Goal: Task Accomplishment & Management: Manage account settings

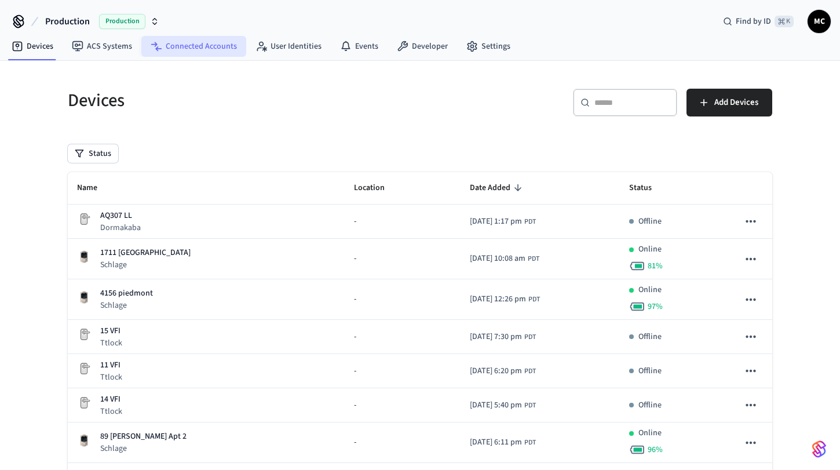
click at [200, 53] on link "Connected Accounts" at bounding box center [193, 46] width 105 height 21
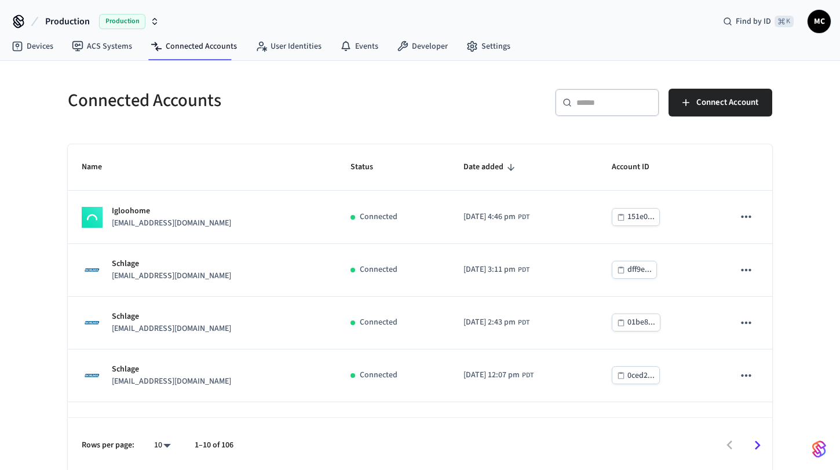
click at [607, 101] on input "text" at bounding box center [614, 103] width 75 height 12
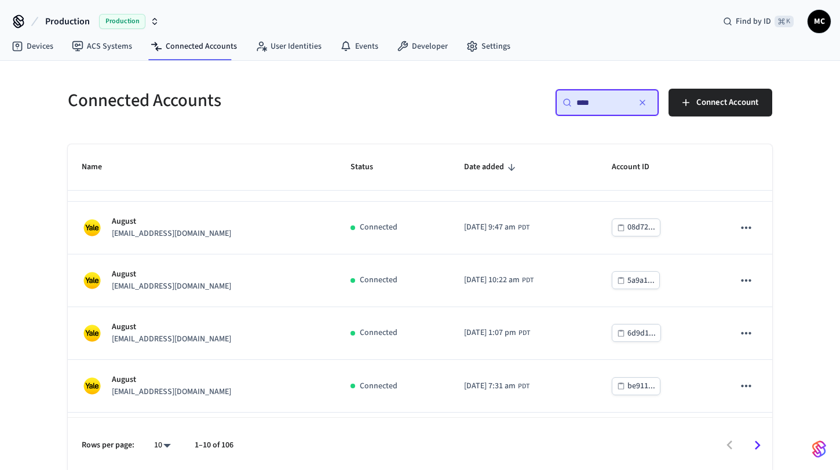
scroll to position [96, 0]
type input "****"
click at [170, 442] on body "Production Production Find by ID ⌘ K MC Devices ACS Systems Connected Accounts …" at bounding box center [420, 237] width 840 height 474
click at [169, 439] on li "All" at bounding box center [158, 436] width 31 height 31
type input "**"
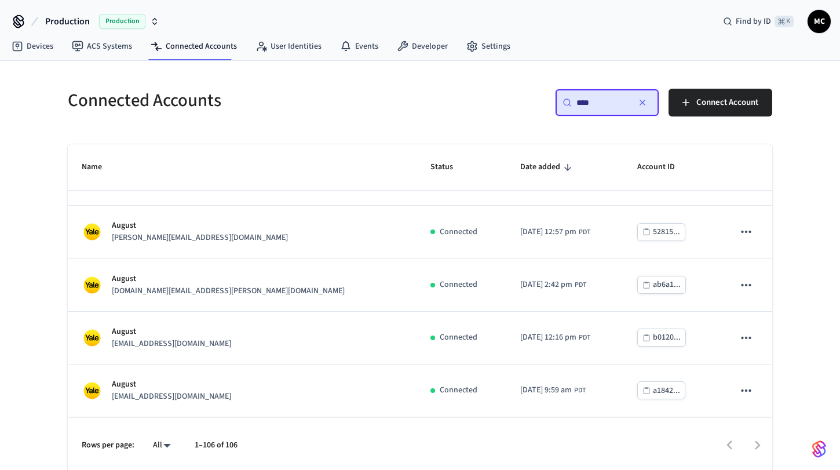
scroll to position [3, 0]
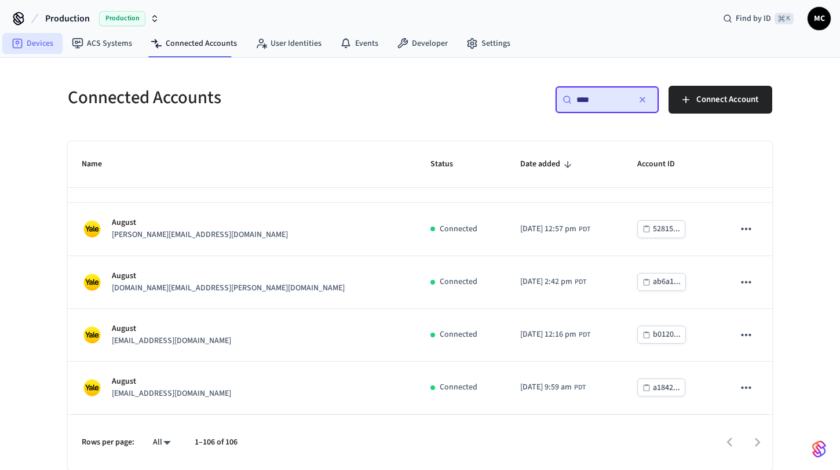
click at [44, 47] on link "Devices" at bounding box center [32, 43] width 60 height 21
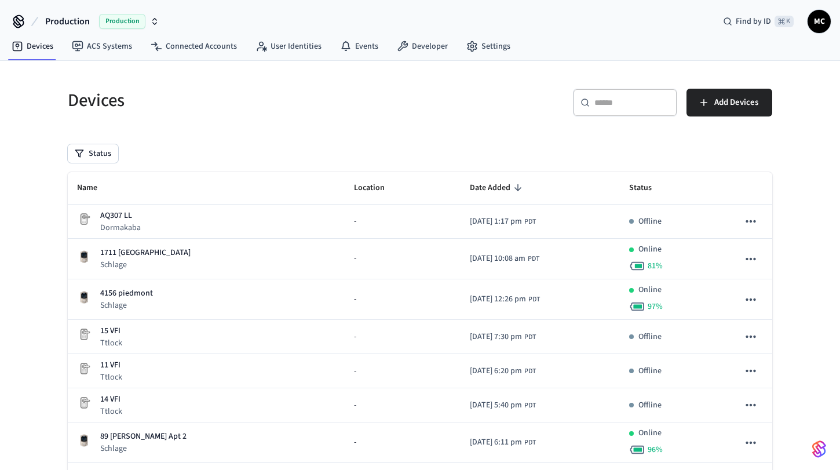
click at [592, 99] on div "​ ​" at bounding box center [625, 103] width 104 height 28
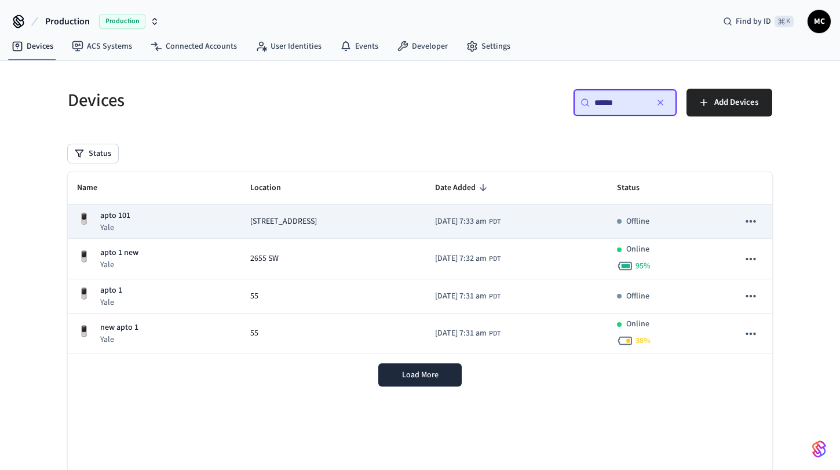
type input "******"
click at [114, 216] on p "apto 101" at bounding box center [115, 216] width 30 height 12
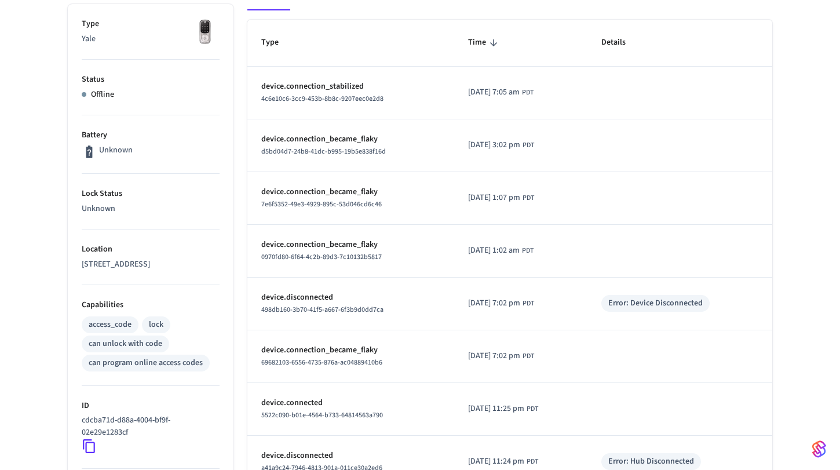
scroll to position [419, 0]
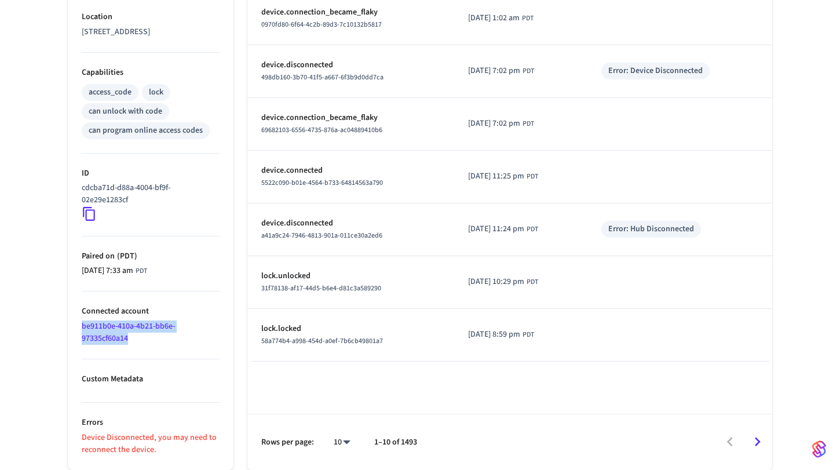
drag, startPoint x: 130, startPoint y: 341, endPoint x: 70, endPoint y: 328, distance: 61.7
click at [70, 328] on ul "Type Yale Status Offline Battery Unknown Lock Status Unknown Location 1268 NW 3…" at bounding box center [151, 121] width 166 height 698
copy link "be911b0e-410a-4b21-bb6e-97335cf60a14"
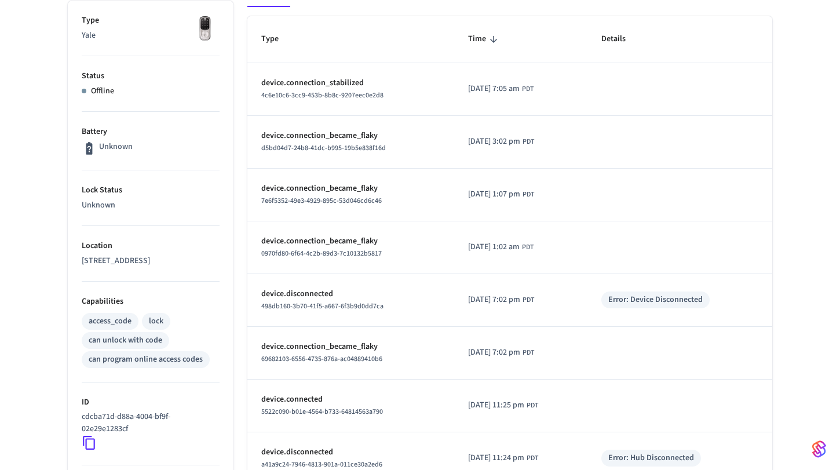
scroll to position [0, 0]
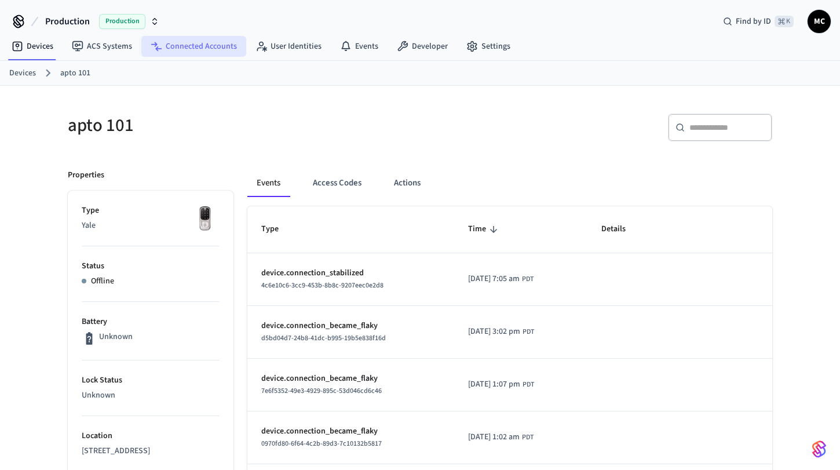
click at [177, 54] on link "Connected Accounts" at bounding box center [193, 46] width 105 height 21
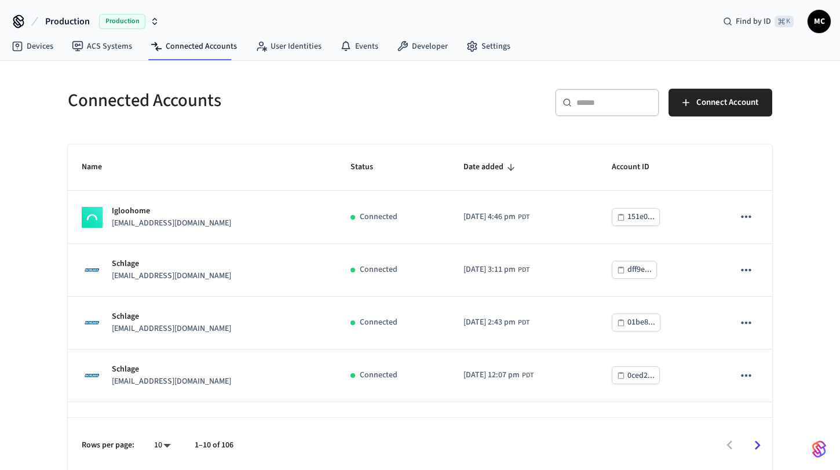
click at [593, 84] on div "​ ​ Connect Account" at bounding box center [592, 100] width 359 height 51
click at [592, 94] on div "​ ​" at bounding box center [607, 103] width 104 height 28
paste input "**********"
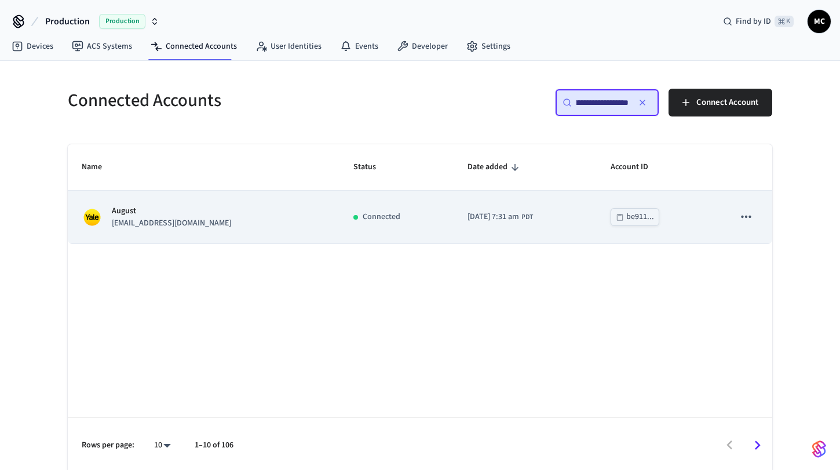
type input "**********"
click at [173, 230] on td "August [EMAIL_ADDRESS][DOMAIN_NAME]" at bounding box center [204, 217] width 272 height 53
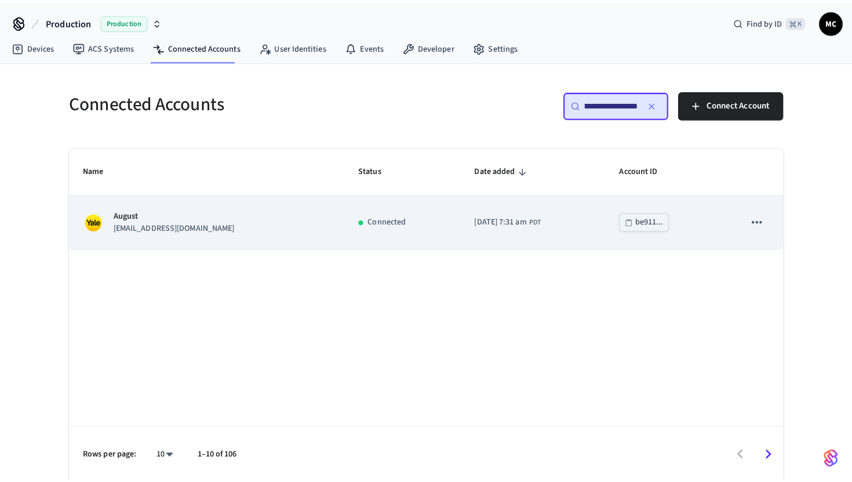
scroll to position [0, 0]
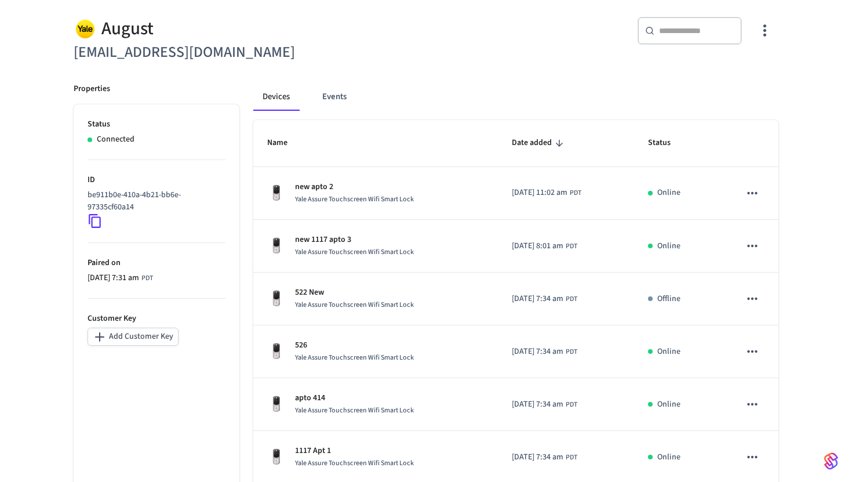
scroll to position [367, 0]
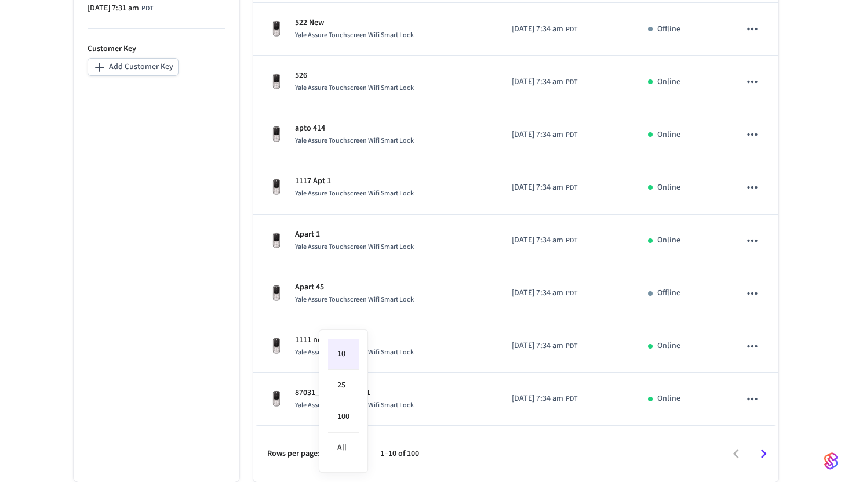
click at [346, 451] on body "Production Production Find by ID ⌘ K MC Devices ACS Systems Connected Accounts …" at bounding box center [426, 58] width 852 height 848
click at [344, 446] on li "All" at bounding box center [343, 447] width 31 height 31
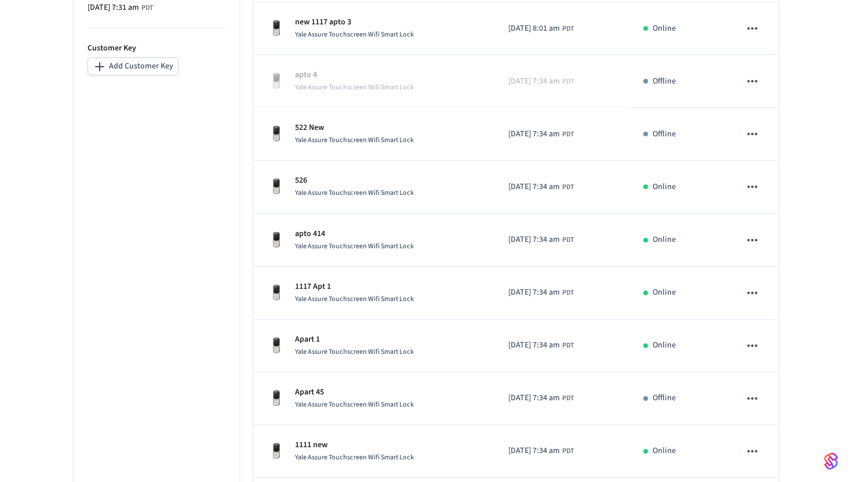
type input "**"
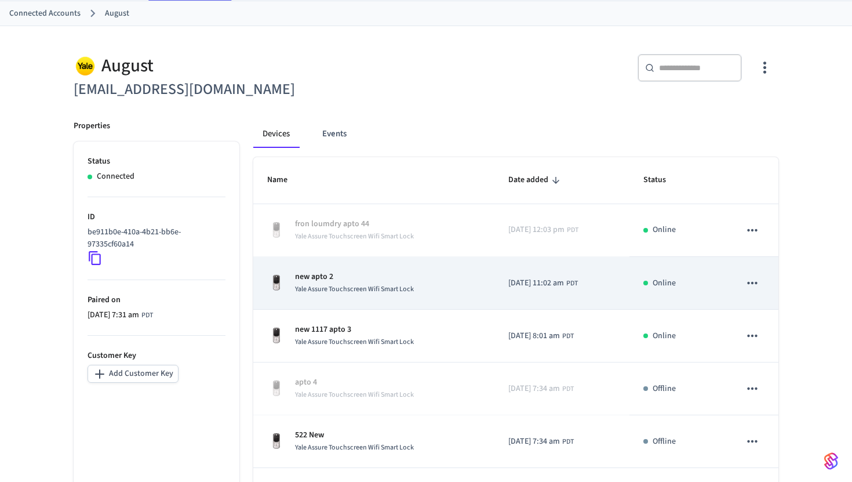
scroll to position [71, 0]
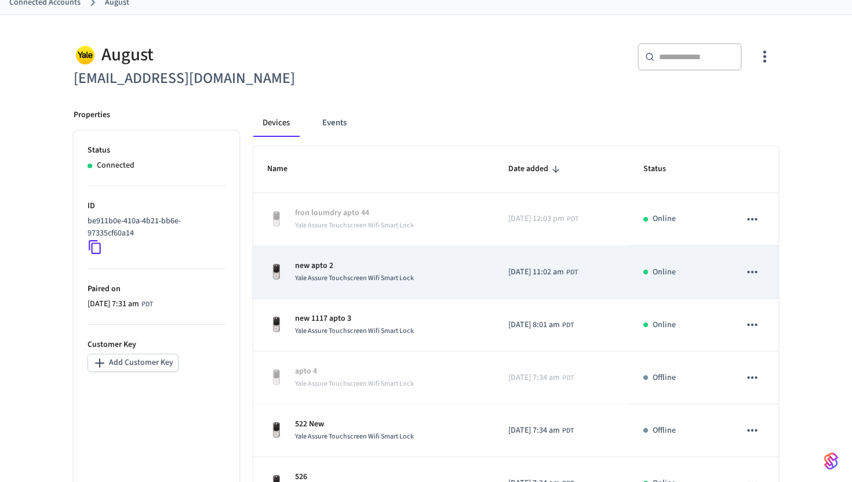
click at [748, 270] on icon "sticky table" at bounding box center [752, 271] width 15 height 15
click at [748, 270] on div at bounding box center [426, 241] width 852 height 482
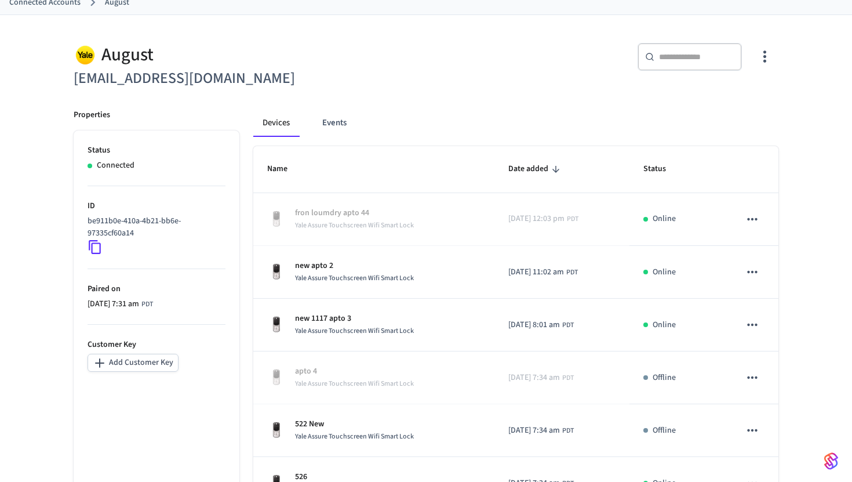
click at [457, 76] on div "​ ​" at bounding box center [605, 61] width 345 height 37
